Goal: Information Seeking & Learning: Learn about a topic

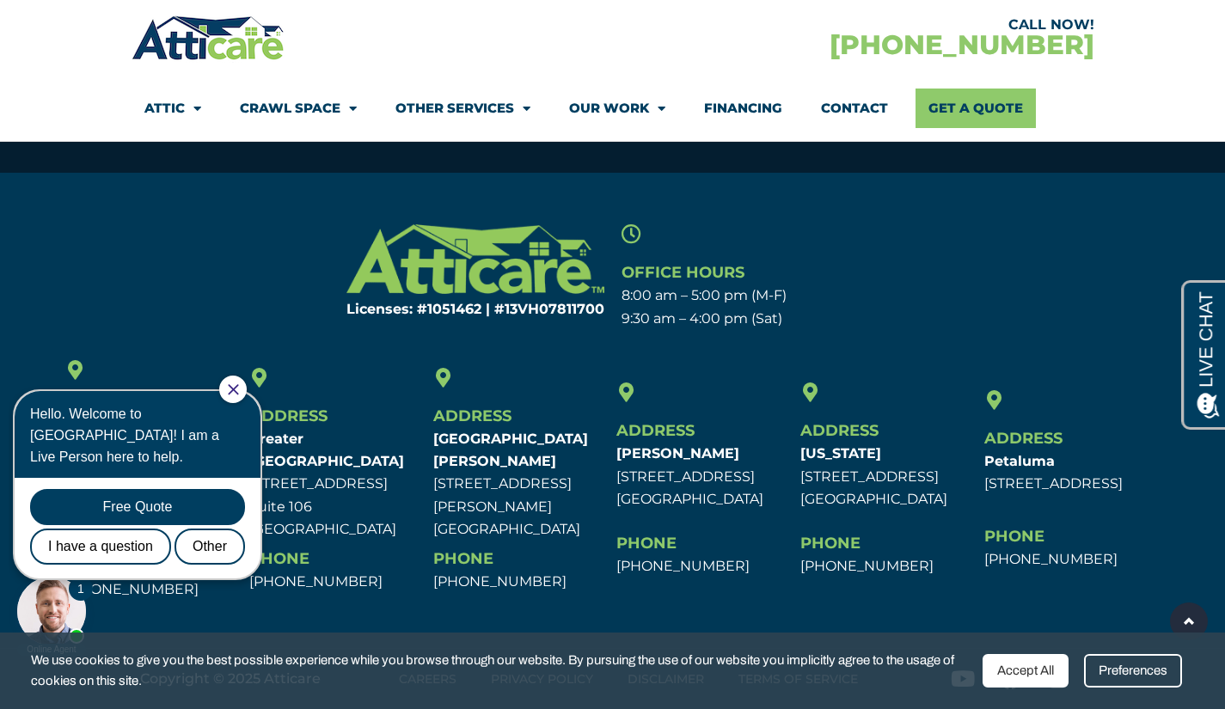
scroll to position [5578, 0]
click at [239, 393] on icon "Close Chat" at bounding box center [233, 389] width 11 height 11
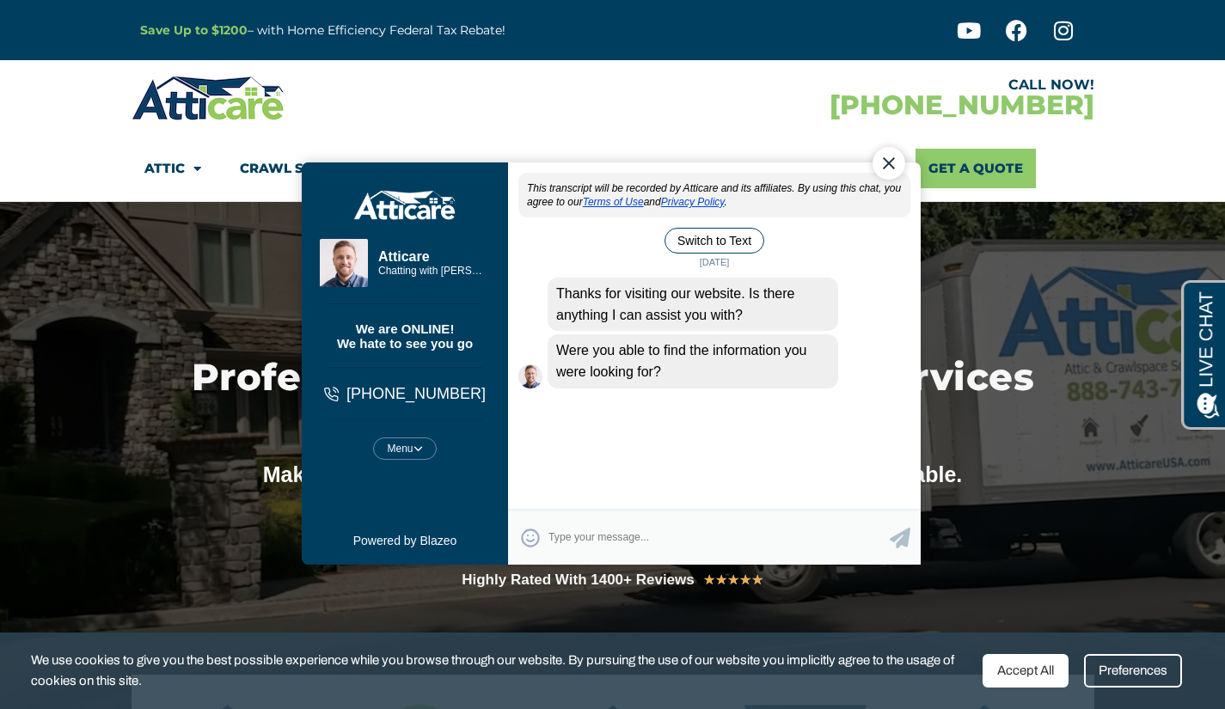
drag, startPoint x: 1174, startPoint y: 269, endPoint x: 891, endPoint y: 165, distance: 302.1
click at [891, 165] on div "Close Chat" at bounding box center [888, 162] width 33 height 33
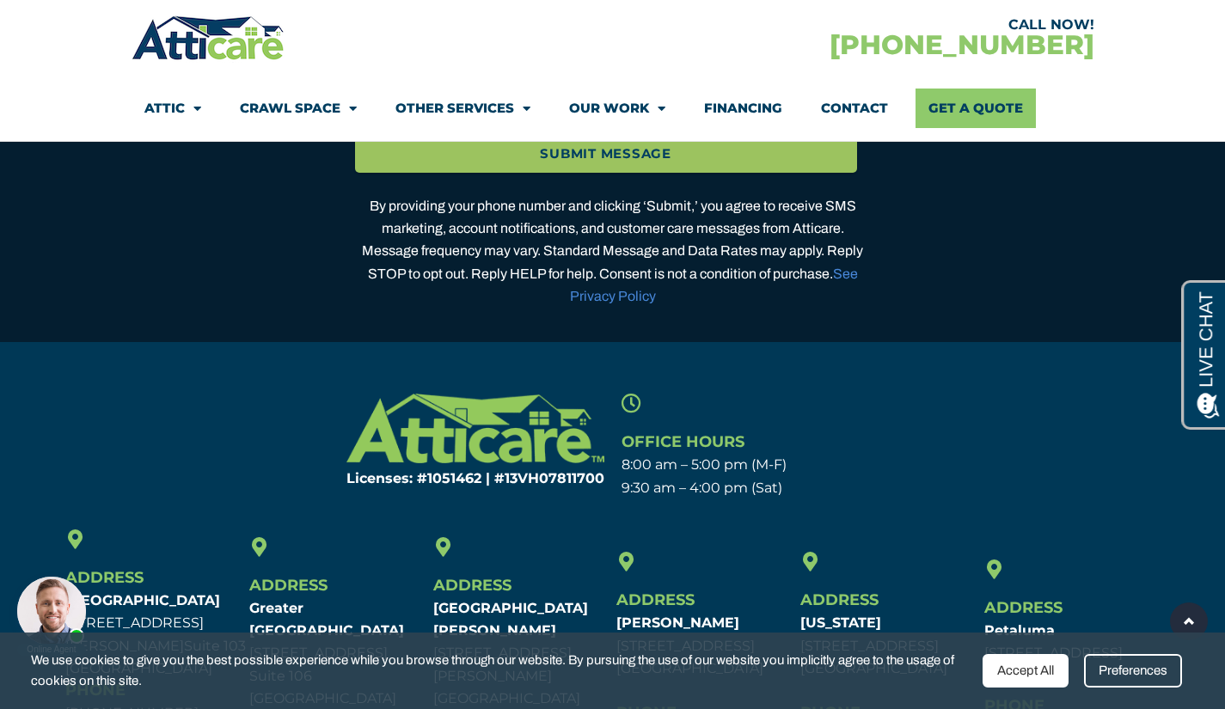
scroll to position [5578, 0]
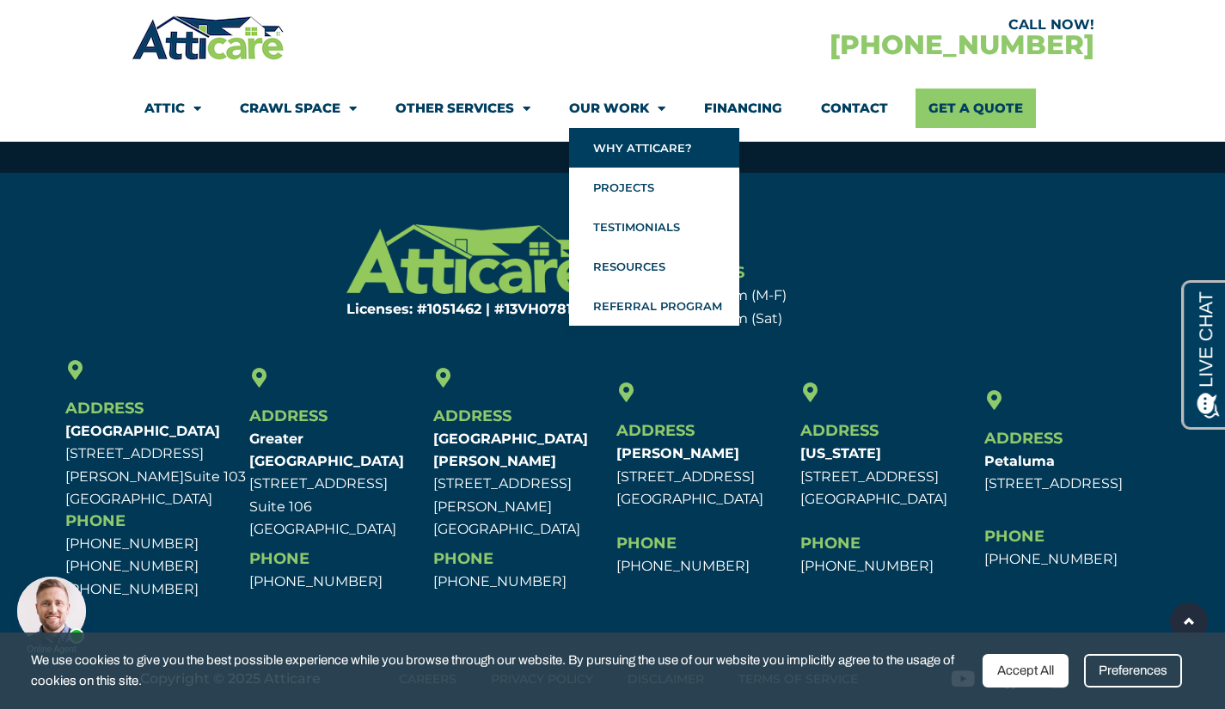
click at [628, 150] on link "Why Atticare?" at bounding box center [654, 148] width 170 height 40
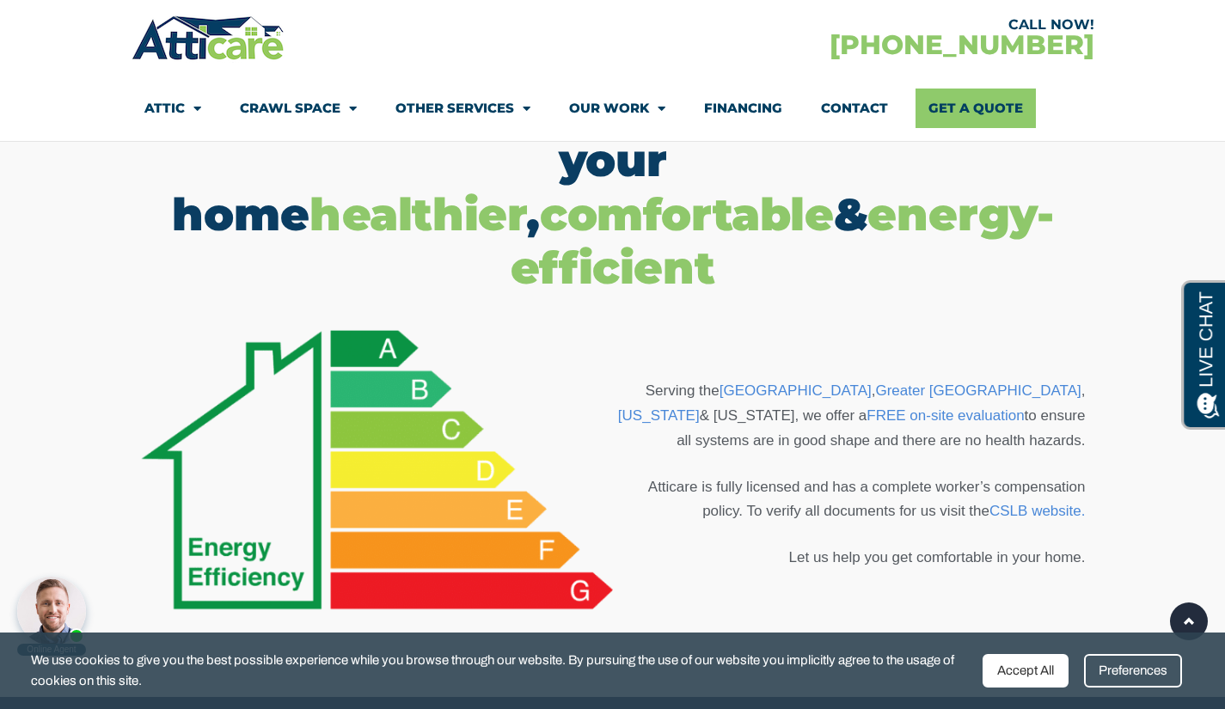
scroll to position [1117, 0]
